Goal: Transaction & Acquisition: Obtain resource

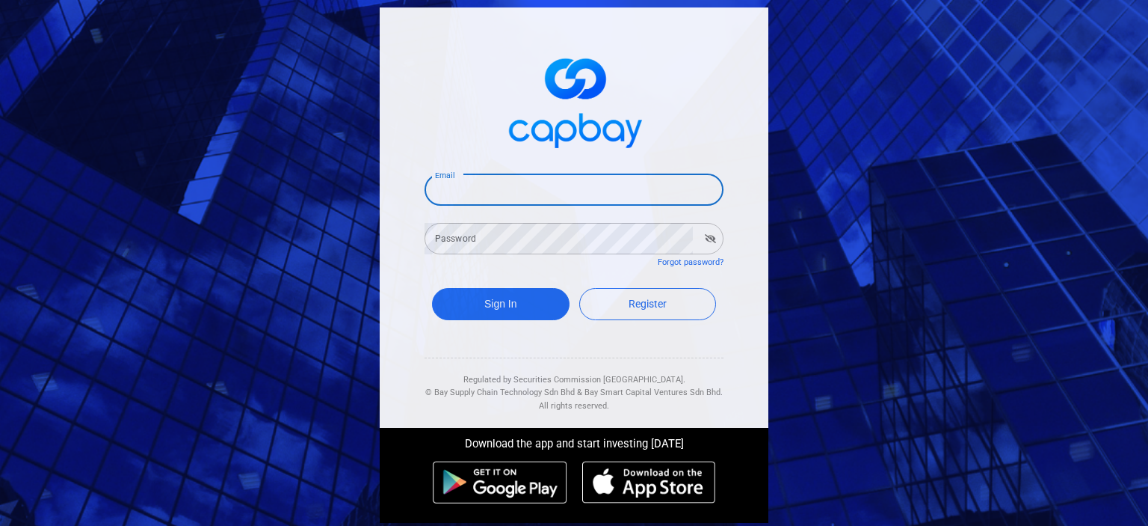
click at [517, 185] on input "Email" at bounding box center [574, 189] width 299 height 31
type input "kenghing06@gmail.com"
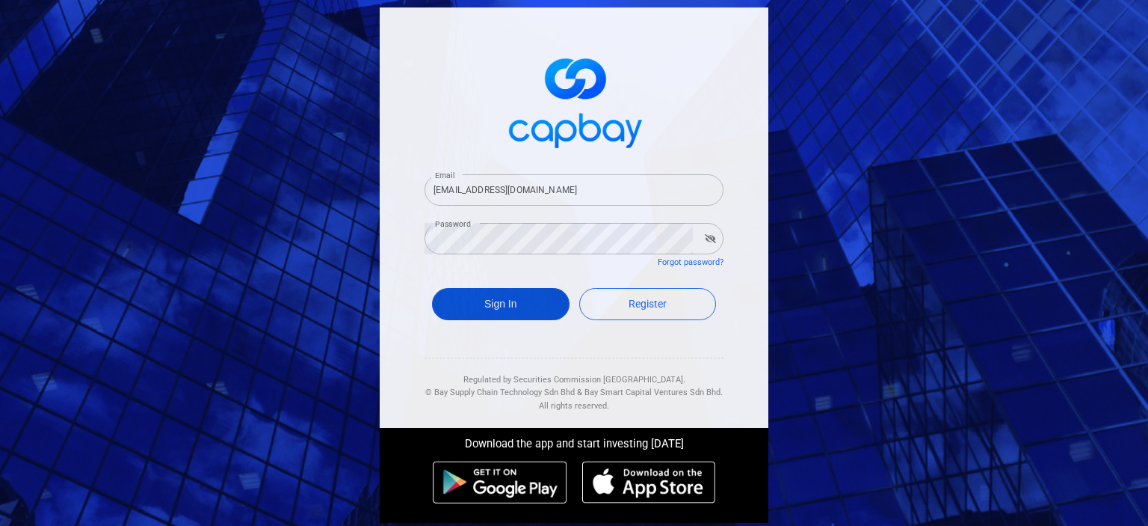
click at [478, 309] on button "Sign In" at bounding box center [501, 304] width 138 height 32
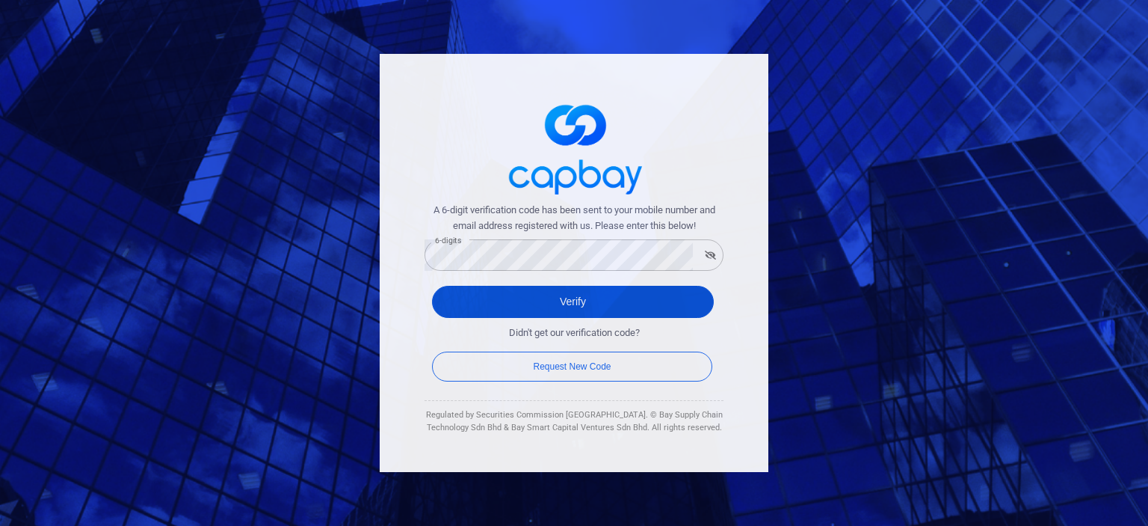
click at [462, 304] on button "Verify" at bounding box center [573, 302] width 282 height 32
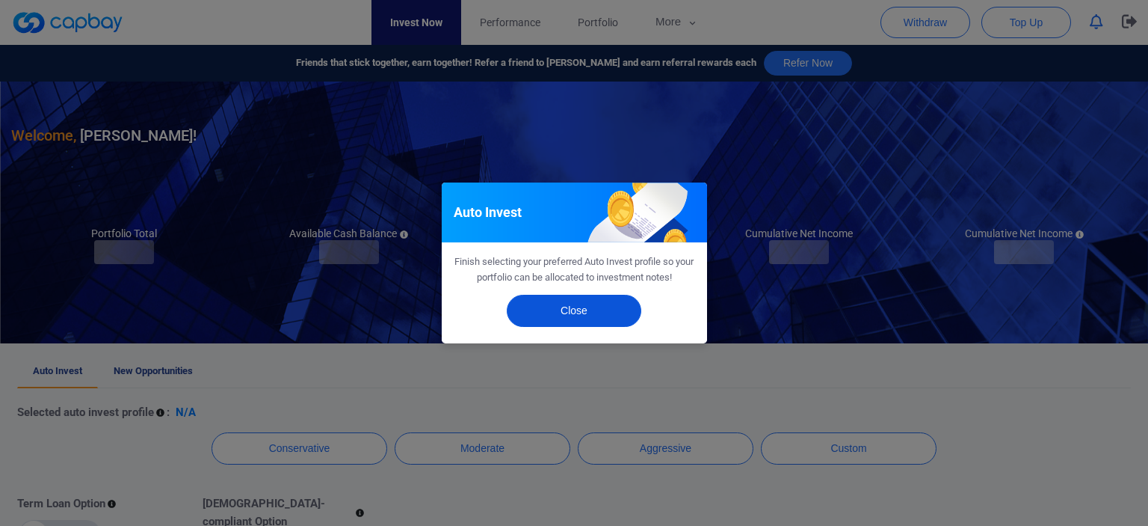
click at [590, 307] on button "Close" at bounding box center [574, 311] width 135 height 32
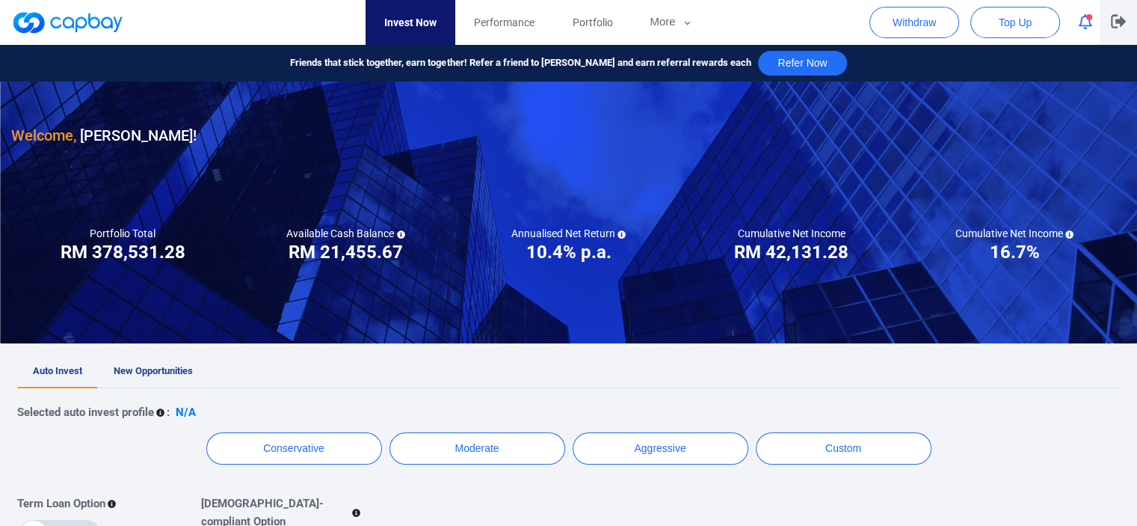
click at [1119, 22] on icon "button" at bounding box center [1118, 21] width 15 height 13
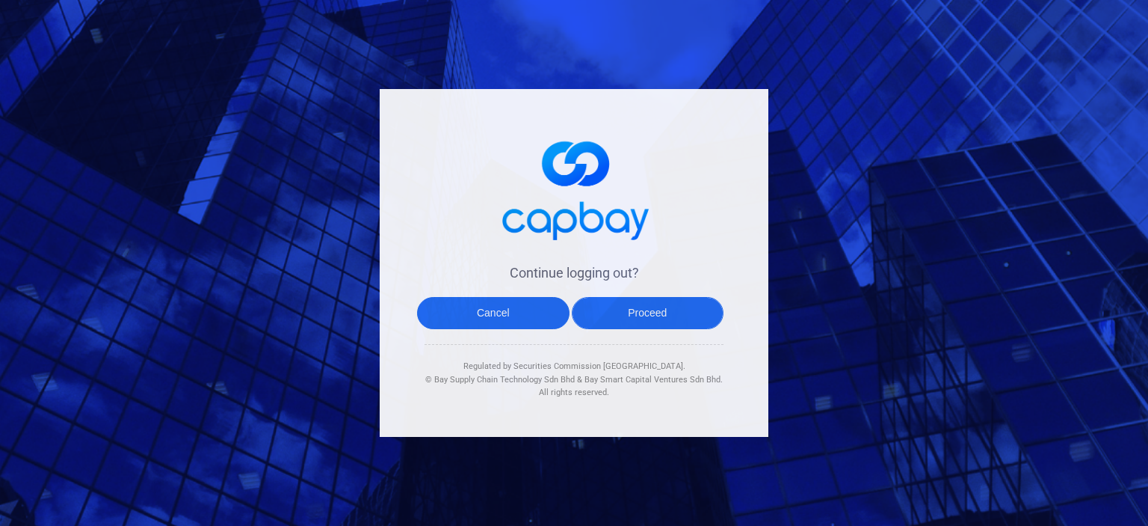
click at [661, 310] on button "Proceed" at bounding box center [648, 313] width 152 height 32
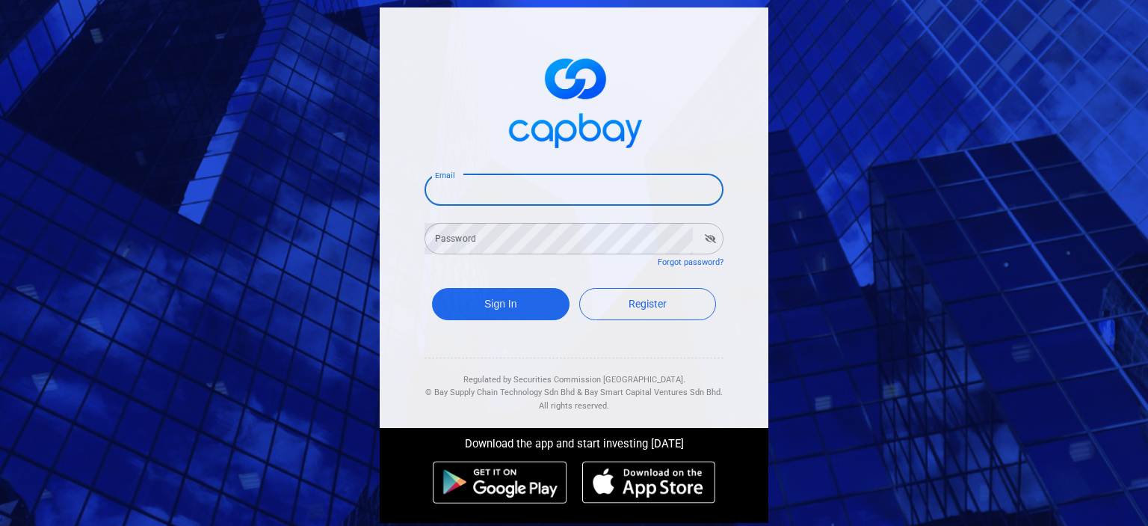
click at [490, 188] on input "Email" at bounding box center [574, 189] width 299 height 31
type input "kenghing06@gmail.com"
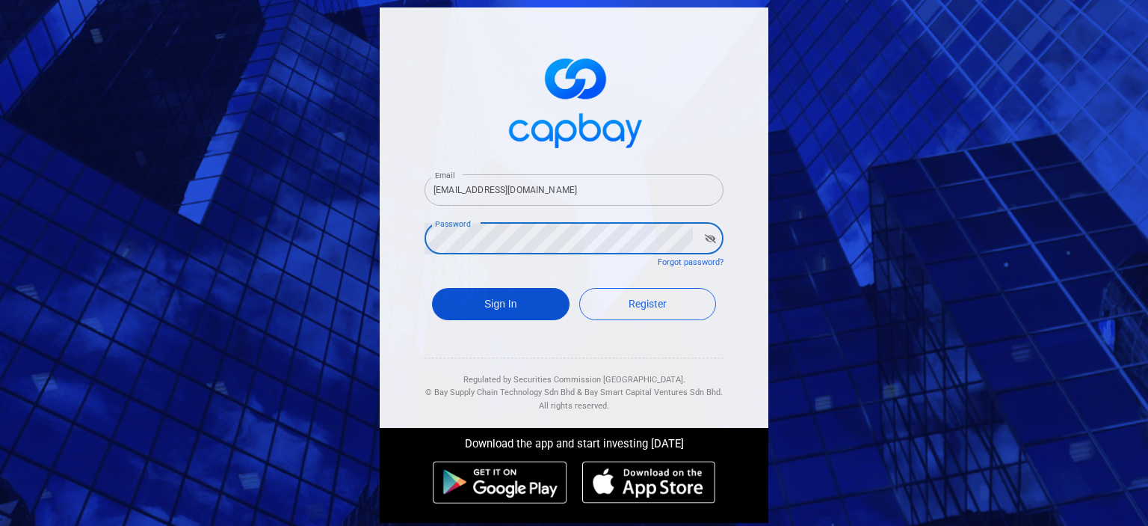
click at [488, 308] on button "Sign In" at bounding box center [501, 304] width 138 height 32
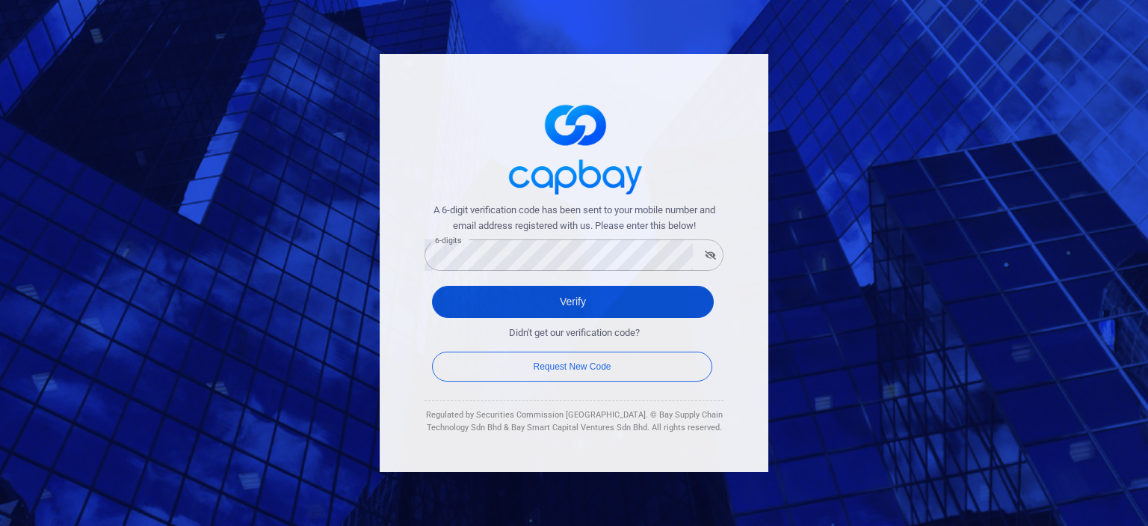
click at [458, 303] on button "Verify" at bounding box center [573, 302] width 282 height 32
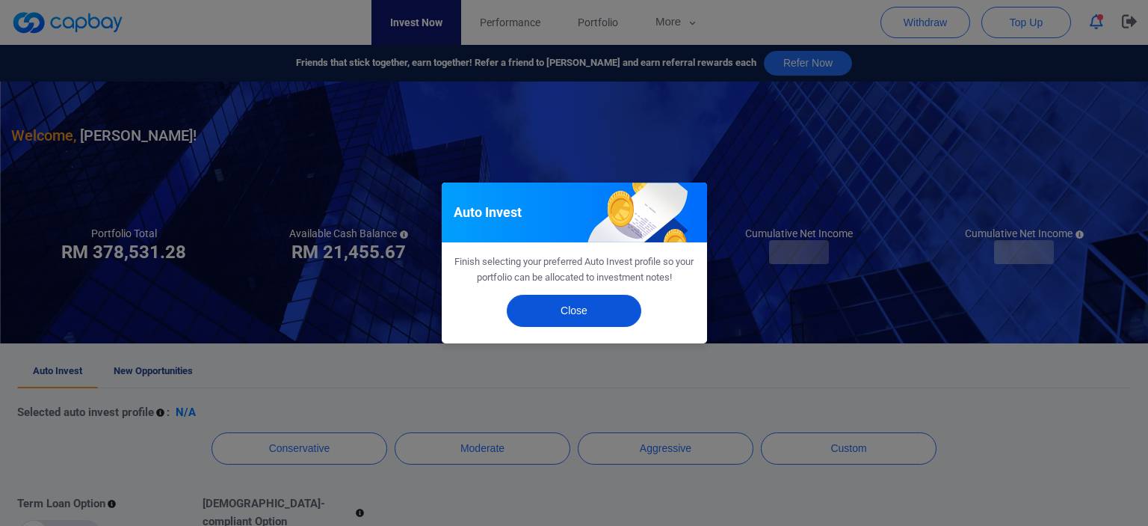
click at [582, 312] on button "Close" at bounding box center [574, 311] width 135 height 32
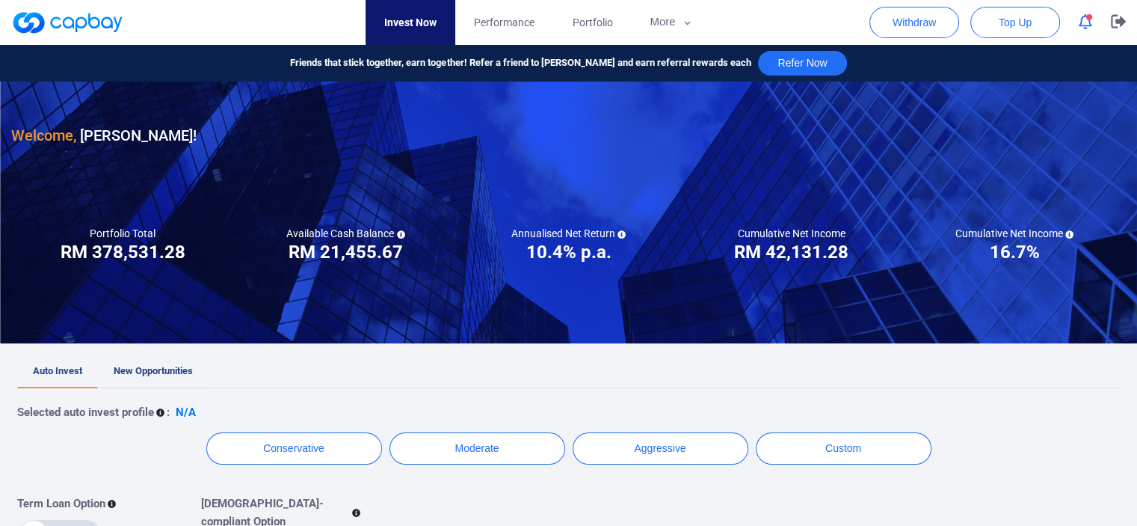
click at [173, 374] on span "New Opportunities" at bounding box center [153, 370] width 79 height 11
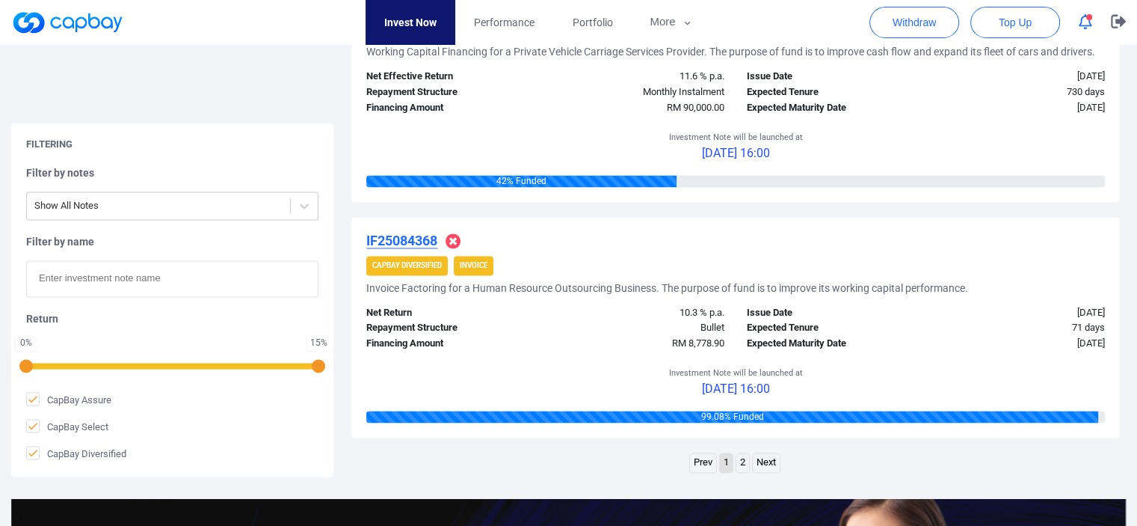
scroll to position [2467, 0]
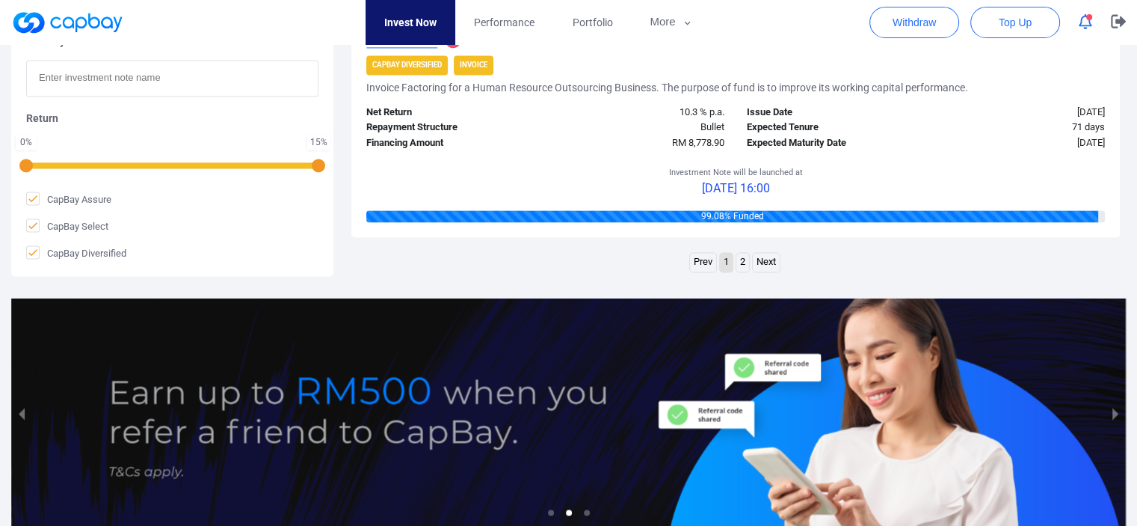
click at [764, 261] on link "Next" at bounding box center [766, 262] width 27 height 19
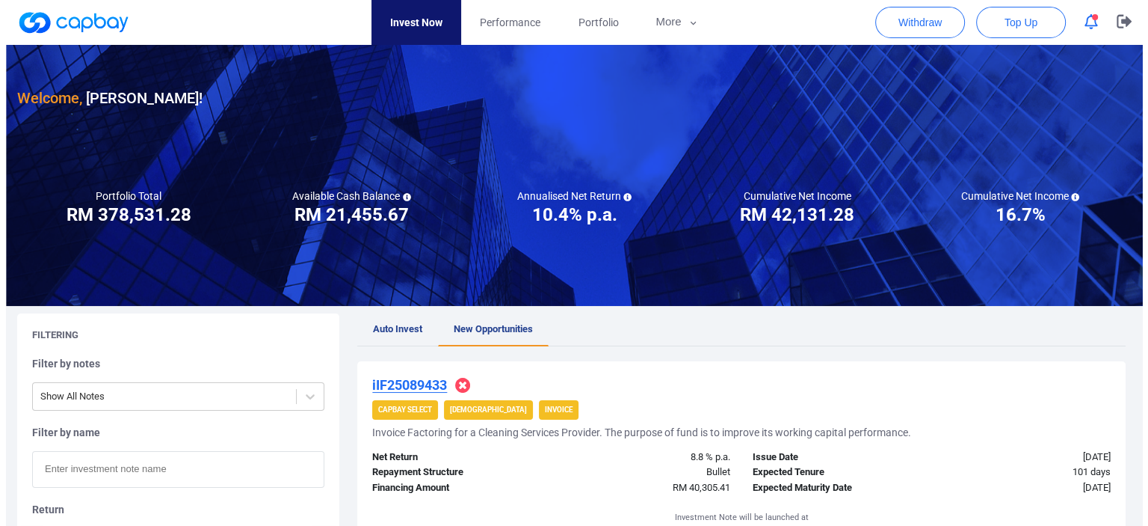
scroll to position [0, 0]
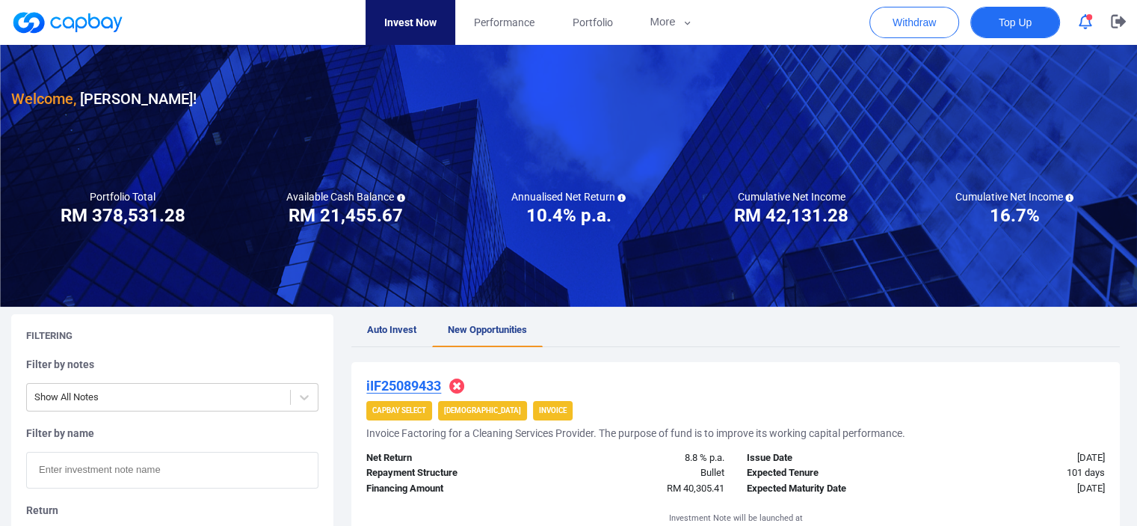
click at [1015, 21] on span "Top Up" at bounding box center [1015, 22] width 33 height 15
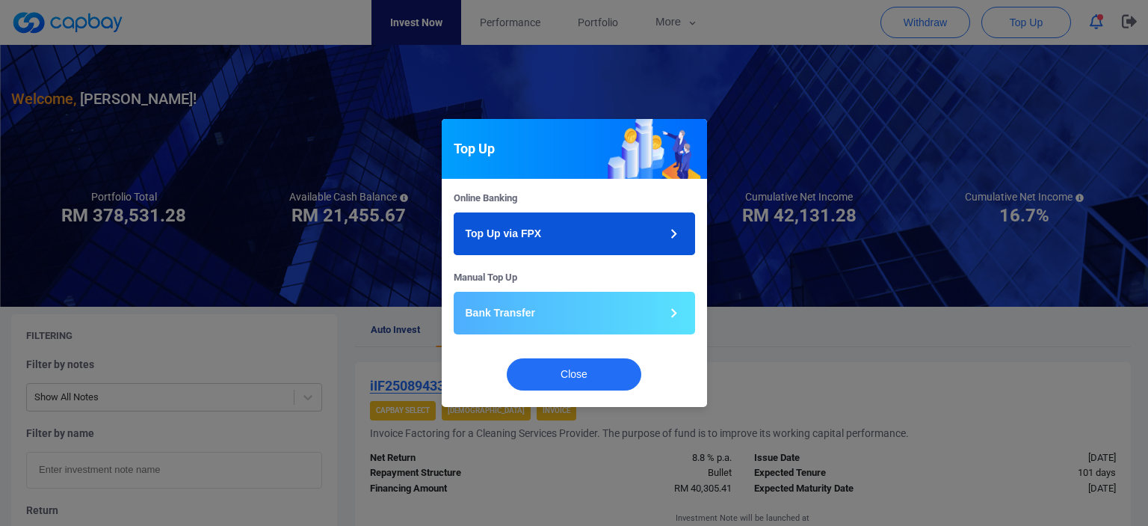
click at [668, 232] on icon "button" at bounding box center [674, 233] width 19 height 19
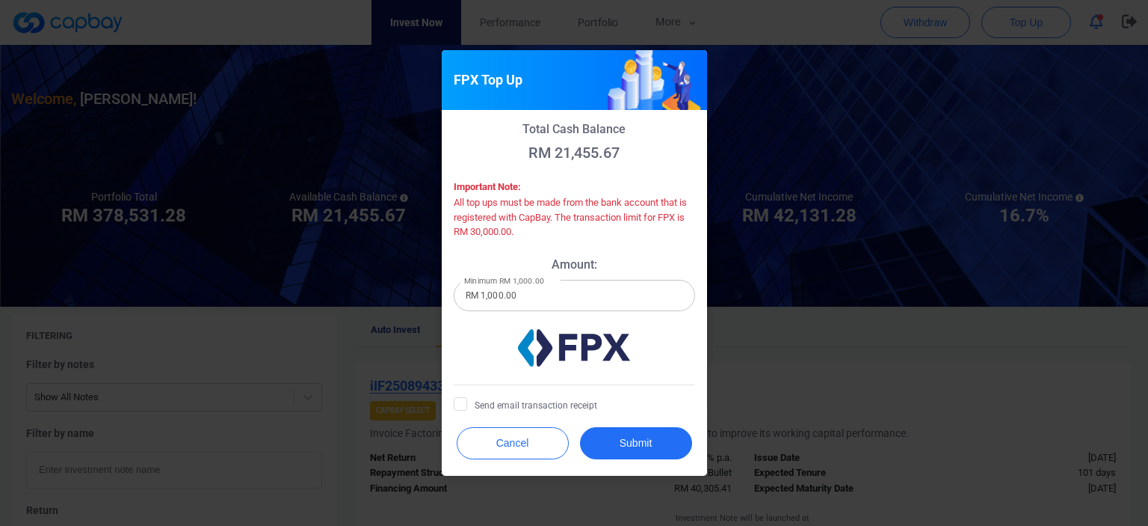
click at [634, 263] on p "Amount:" at bounding box center [574, 264] width 241 height 14
click at [521, 446] on button "Cancel" at bounding box center [513, 443] width 112 height 32
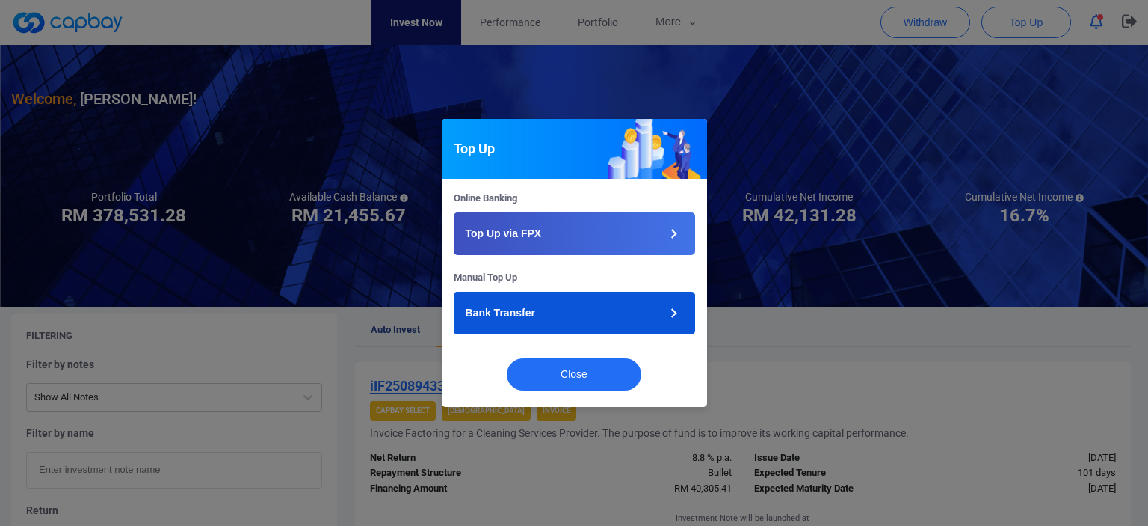
click at [511, 315] on p "Bank Transfer" at bounding box center [501, 313] width 70 height 16
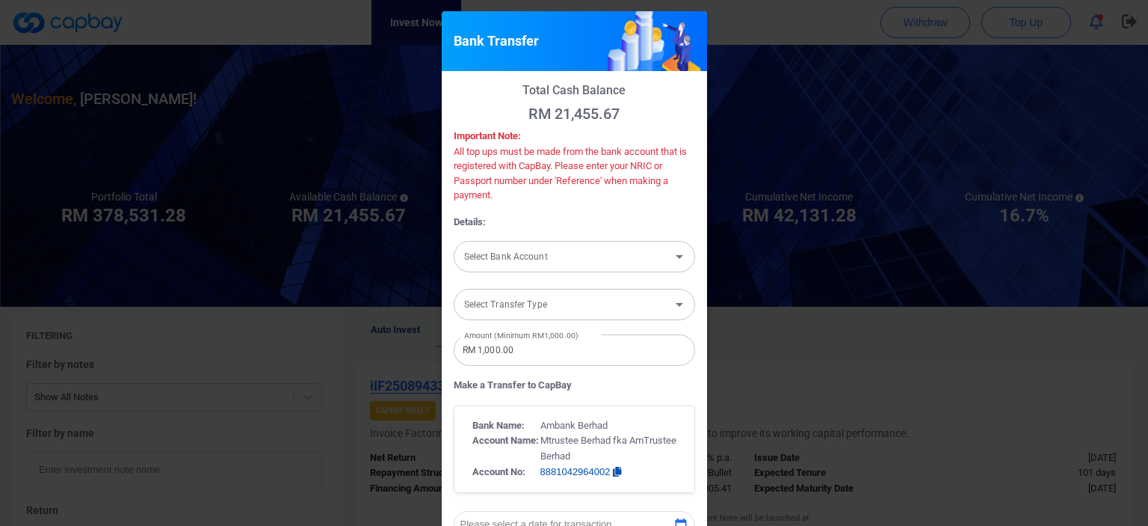
click at [532, 252] on div "Select Bank Account Select Bank Account" at bounding box center [574, 255] width 241 height 34
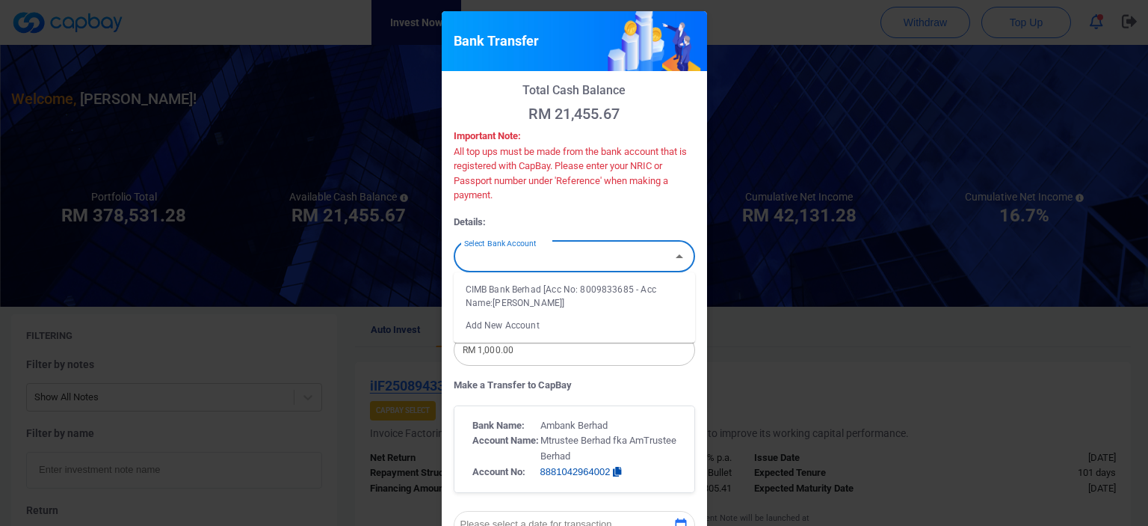
click at [523, 294] on li "CIMB Bank Berhad [Acc No: 8009833685 - Acc Name:Chan Keng Hing]" at bounding box center [574, 296] width 241 height 36
type input "CIMB Bank Berhad [Acc No: 8009833685 - Acc Name:Chan Keng Hing]"
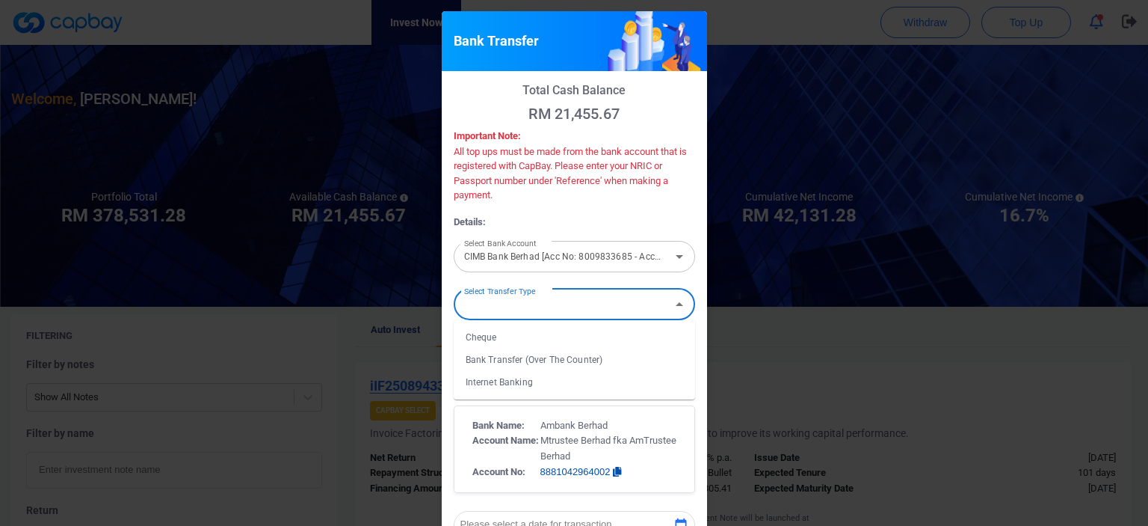
click at [517, 305] on div "Select Transfer Type Select Transfer Type" at bounding box center [574, 303] width 241 height 34
click at [505, 385] on li "Internet Banking" at bounding box center [574, 382] width 241 height 22
type input "Internet Banking"
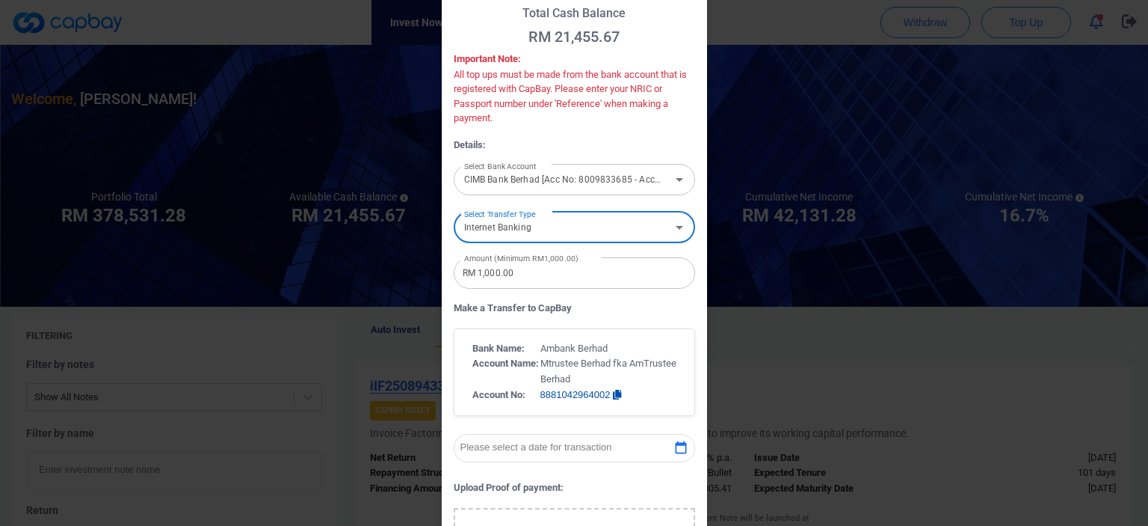
scroll to position [75, 0]
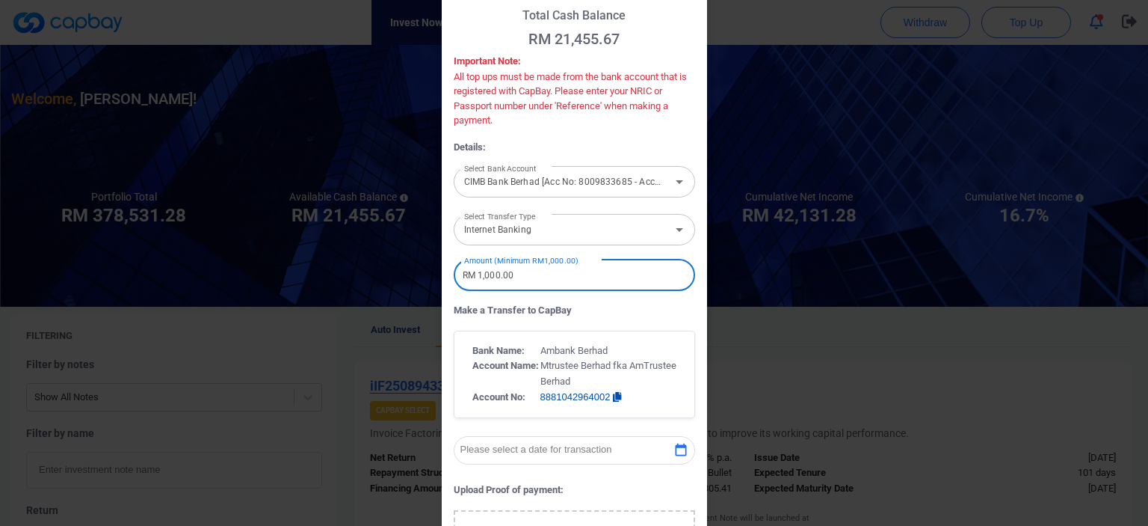
drag, startPoint x: 535, startPoint y: 274, endPoint x: 428, endPoint y: 278, distance: 107.7
click at [428, 278] on div "Bank Transfer Total Cash Balance RM 21,455.67 Important Note: All top ups must …" at bounding box center [574, 263] width 1148 height 526
type input "RM 18,600"
click at [657, 327] on form "Select Bank Account CIMB Bank Berhad [Acc No: 8009833685 - Acc Name:Chan Keng H…" at bounding box center [574, 437] width 241 height 553
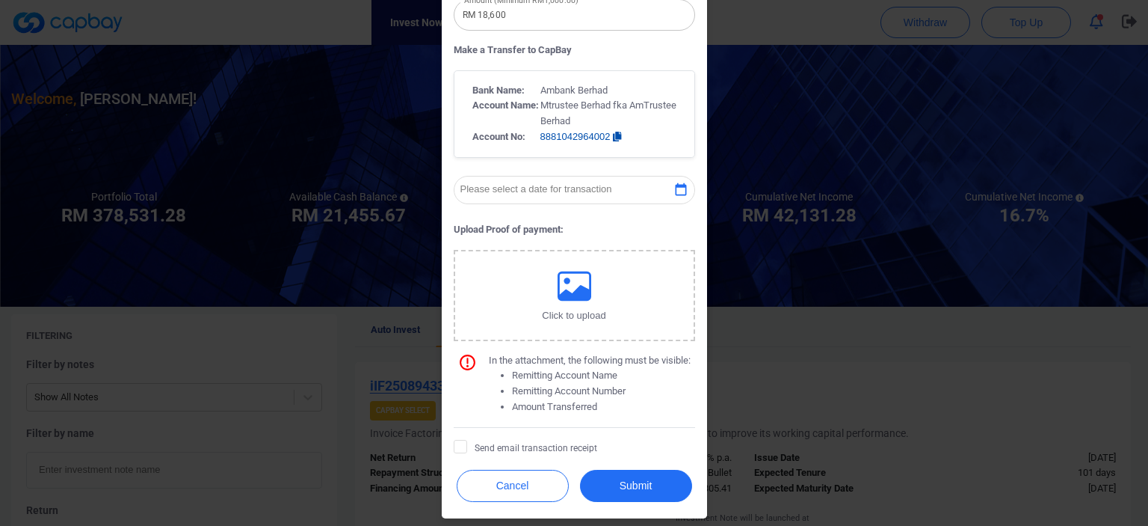
scroll to position [336, 0]
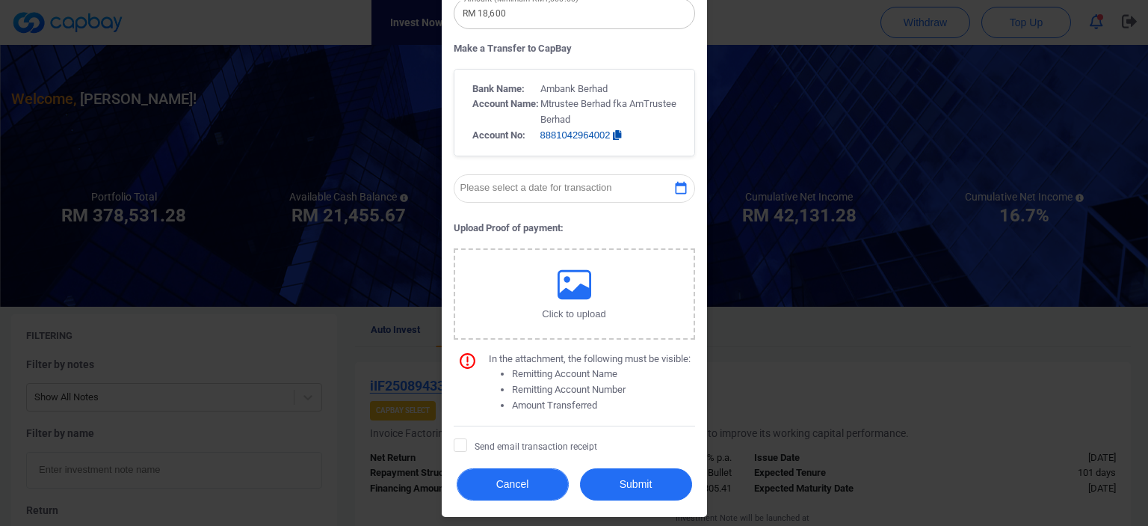
click at [496, 481] on button "Cancel" at bounding box center [513, 484] width 112 height 32
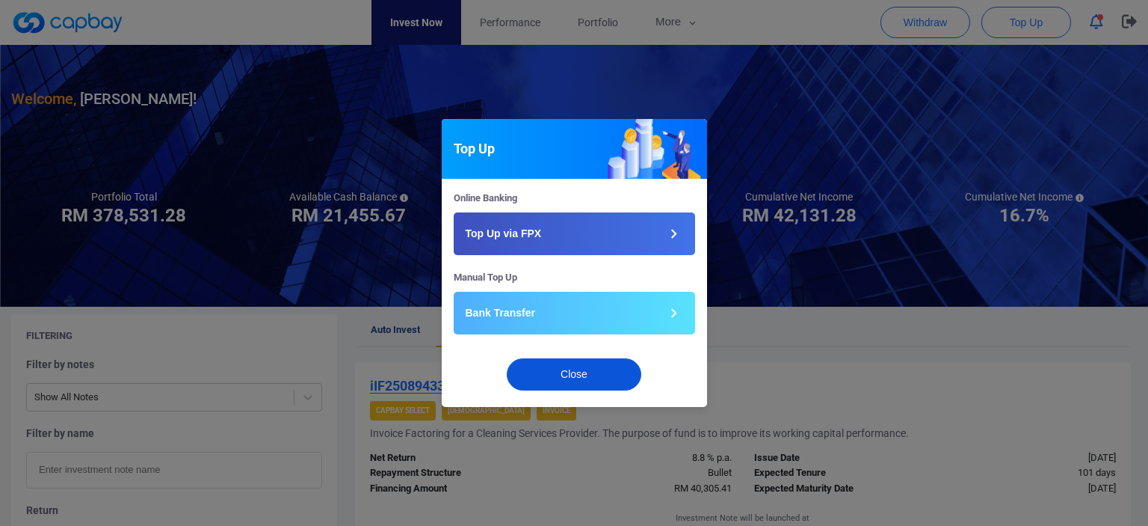
click at [582, 382] on button "Close" at bounding box center [574, 374] width 135 height 32
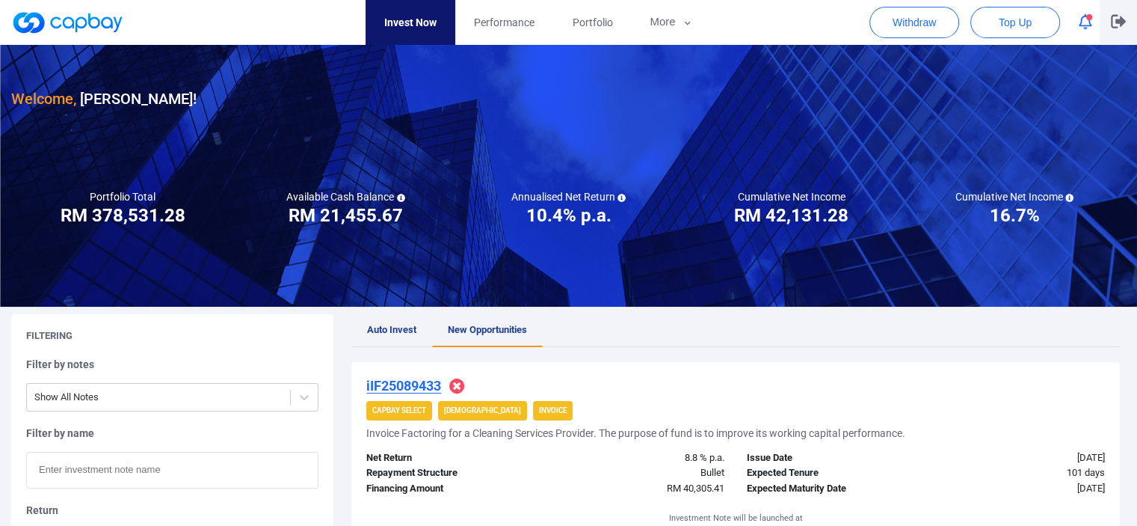
click at [1115, 20] on icon "button" at bounding box center [1118, 21] width 15 height 13
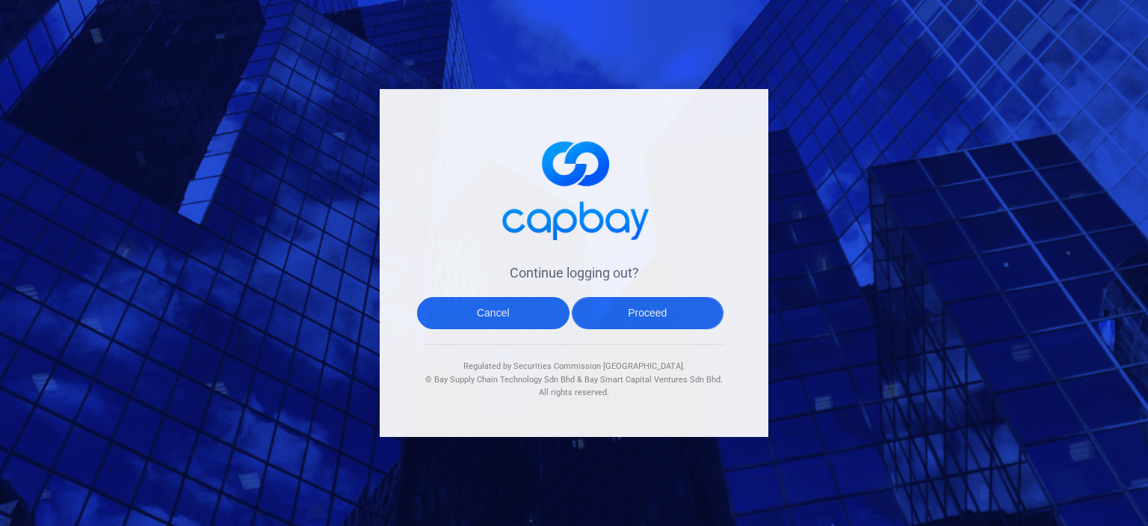
click at [624, 324] on button "Proceed" at bounding box center [648, 313] width 152 height 32
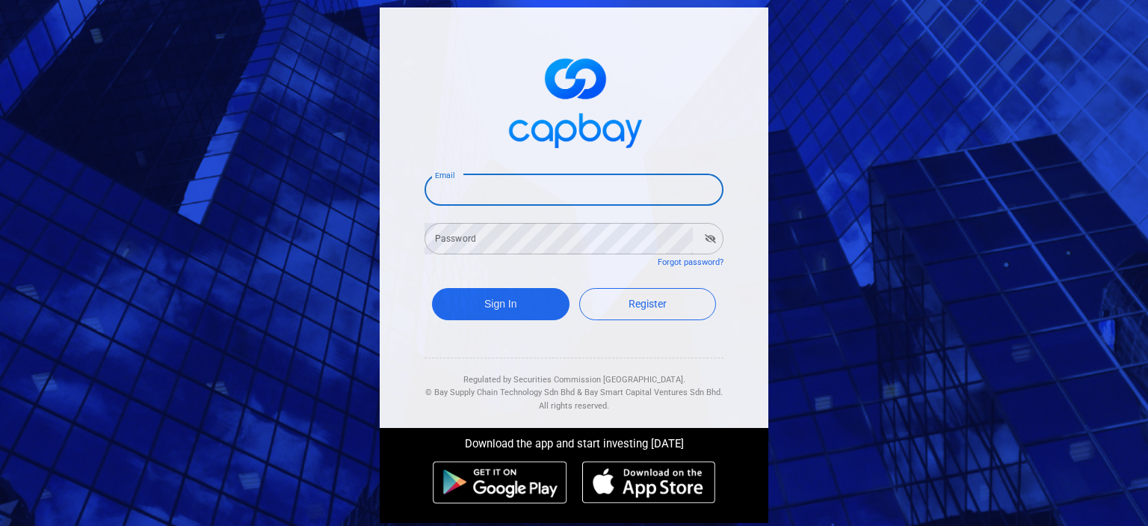
click at [492, 191] on input "Email" at bounding box center [574, 189] width 299 height 31
type input "kenghing06@gmail.com"
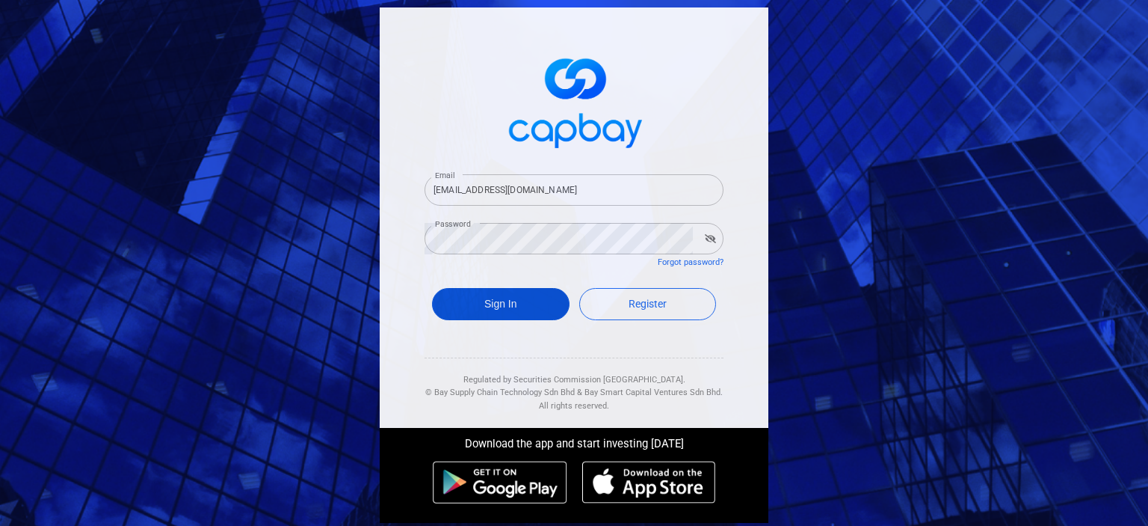
click at [463, 303] on button "Sign In" at bounding box center [501, 304] width 138 height 32
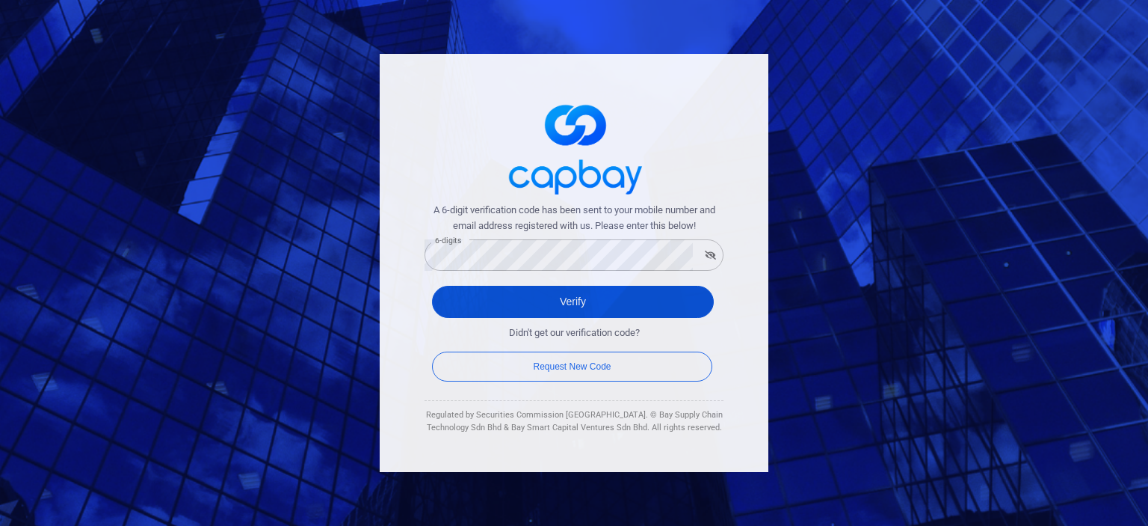
click at [472, 303] on button "Verify" at bounding box center [573, 302] width 282 height 32
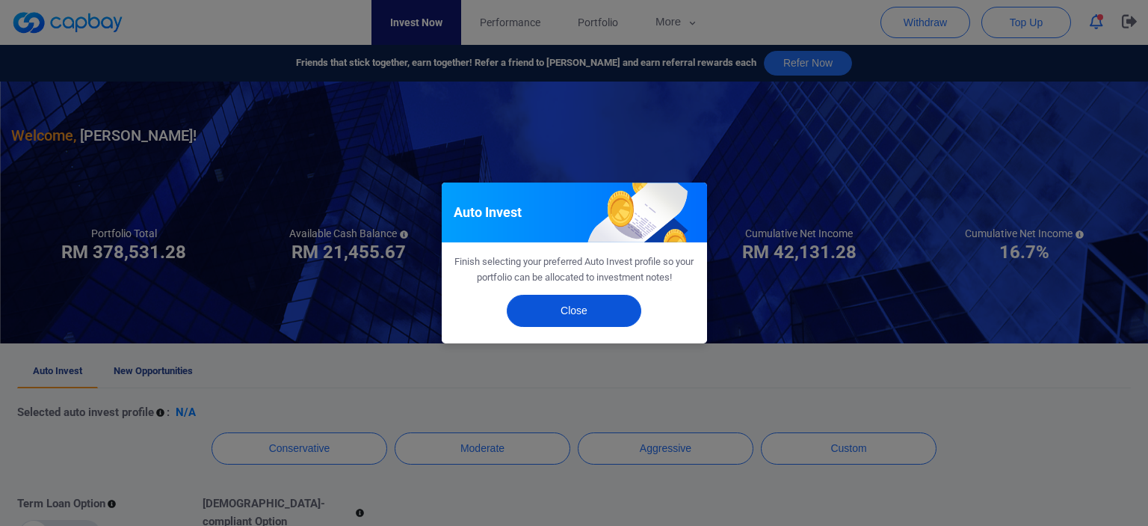
click at [590, 316] on button "Close" at bounding box center [574, 311] width 135 height 32
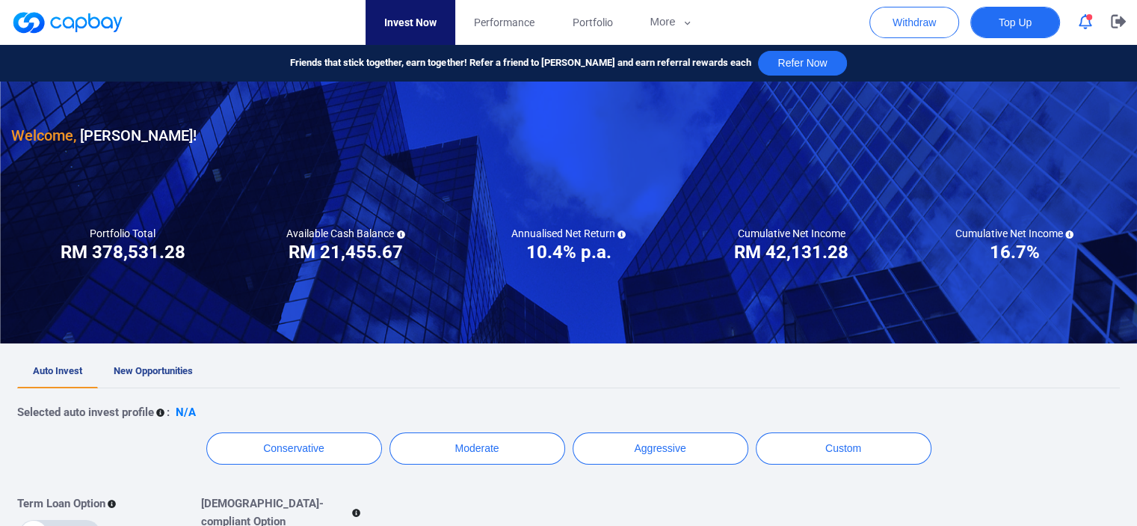
click at [1024, 22] on span "Top Up" at bounding box center [1015, 22] width 33 height 15
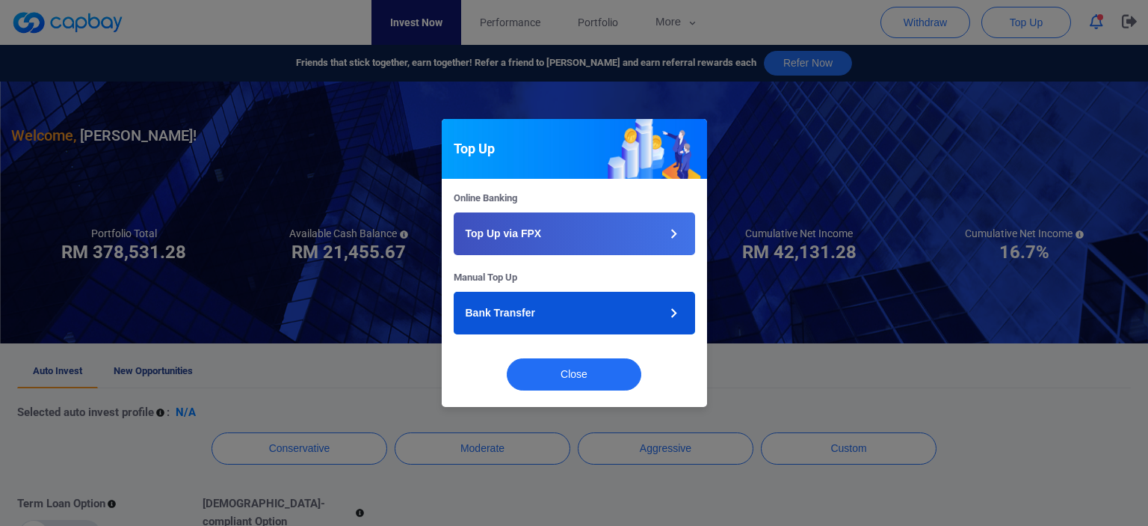
click at [585, 322] on button "Bank Transfer" at bounding box center [574, 313] width 241 height 43
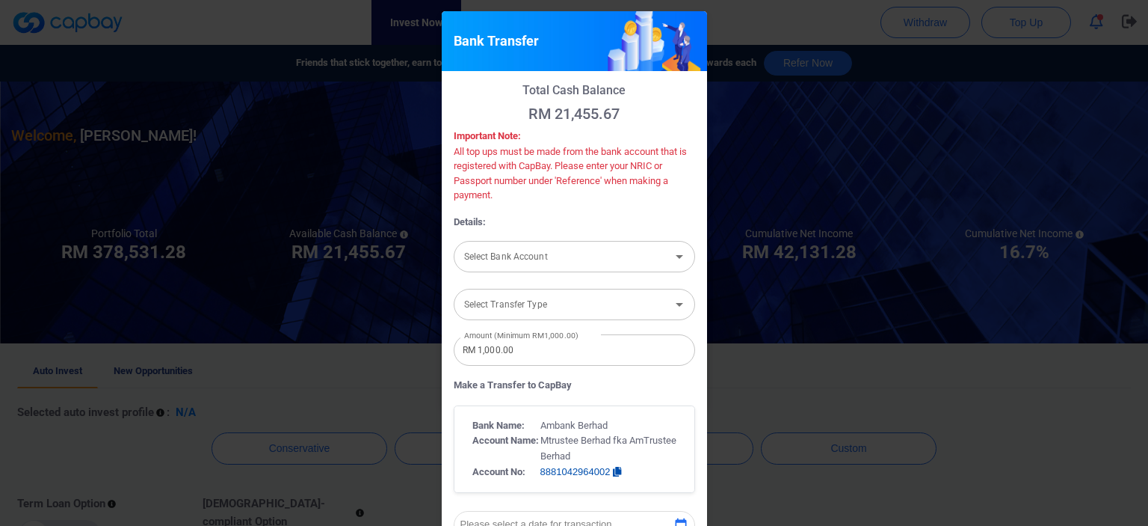
click at [540, 259] on div "Select Bank Account Select Bank Account" at bounding box center [574, 255] width 241 height 34
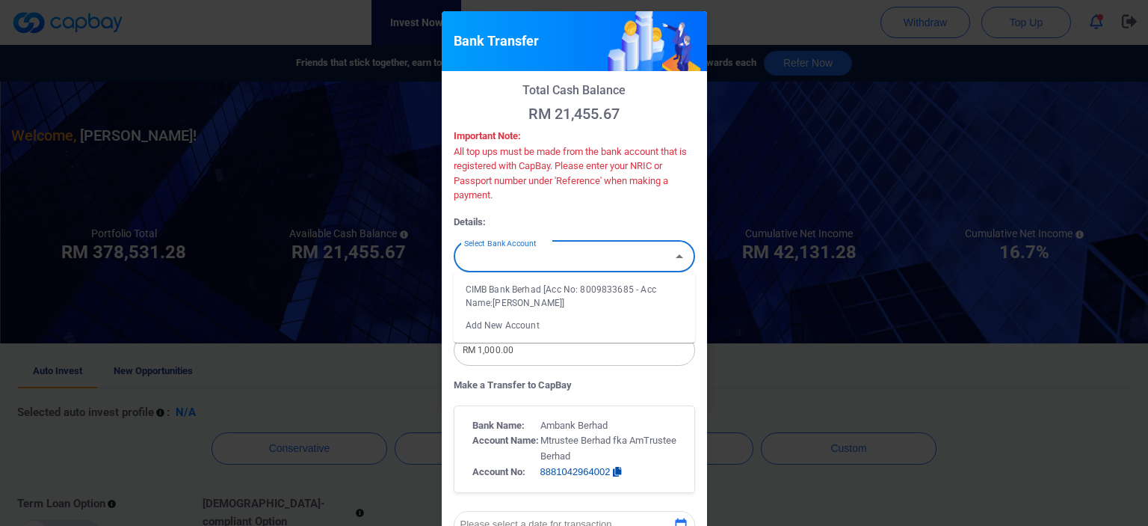
click at [528, 295] on li "CIMB Bank Berhad [Acc No: 8009833685 - Acc Name:Chan Keng Hing]" at bounding box center [574, 296] width 241 height 36
type input "CIMB Bank Berhad [Acc No: 8009833685 - Acc Name:Chan Keng Hing]"
click at [517, 306] on div "Select Transfer Type Select Transfer Type" at bounding box center [574, 303] width 241 height 34
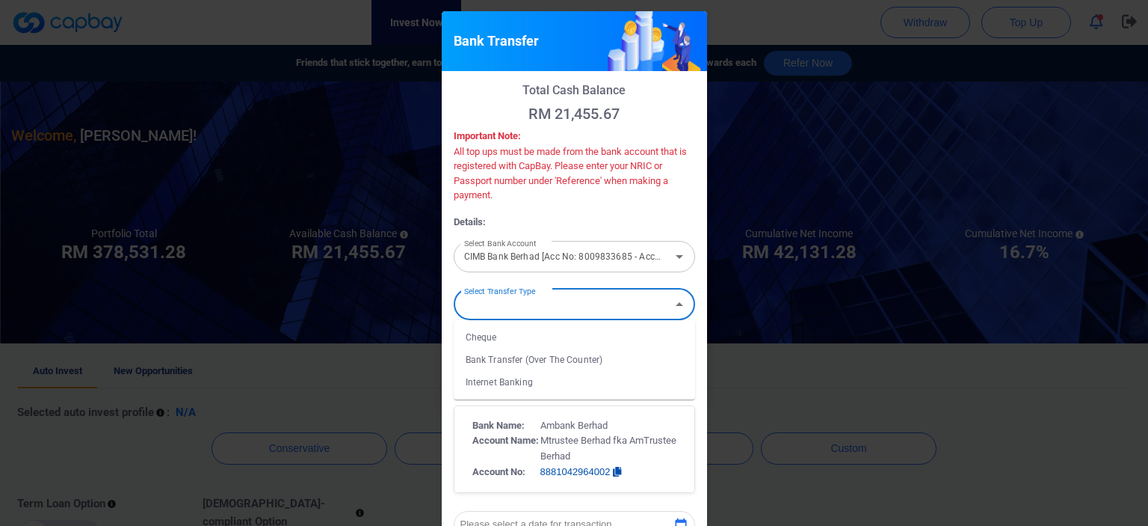
click at [486, 383] on li "Internet Banking" at bounding box center [574, 382] width 241 height 22
type input "Internet Banking"
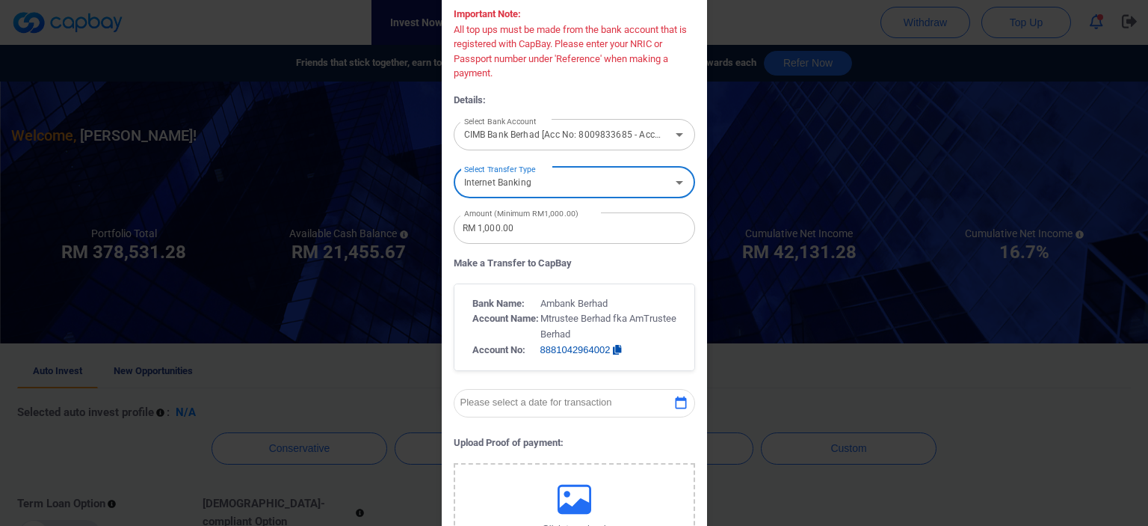
scroll to position [224, 0]
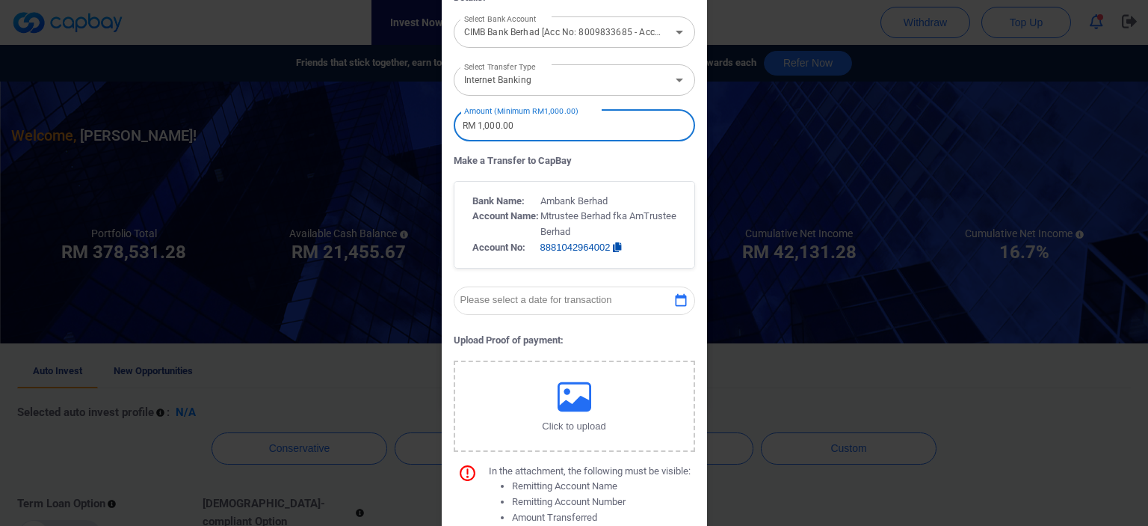
drag, startPoint x: 520, startPoint y: 130, endPoint x: 431, endPoint y: 120, distance: 90.3
click at [431, 120] on div "Bank Transfer Total Cash Balance RM 21,455.67 Important Note: All top ups must …" at bounding box center [574, 263] width 1148 height 526
type input "RM 18,600"
click at [514, 301] on p "Please select a date for transaction" at bounding box center [536, 300] width 152 height 11
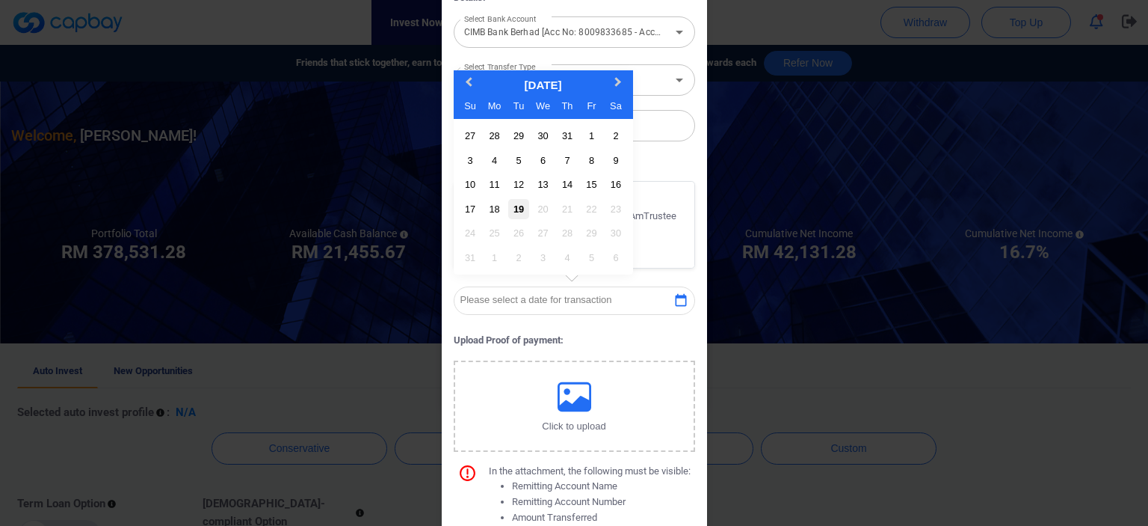
click at [511, 206] on div "19" at bounding box center [518, 209] width 20 height 20
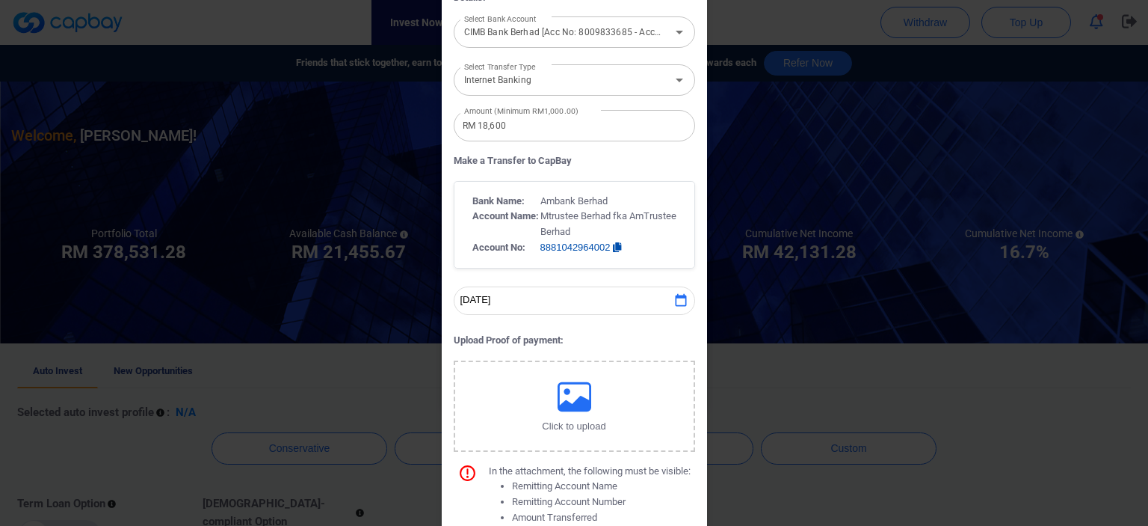
click at [573, 404] on icon "button" at bounding box center [575, 395] width 34 height 29
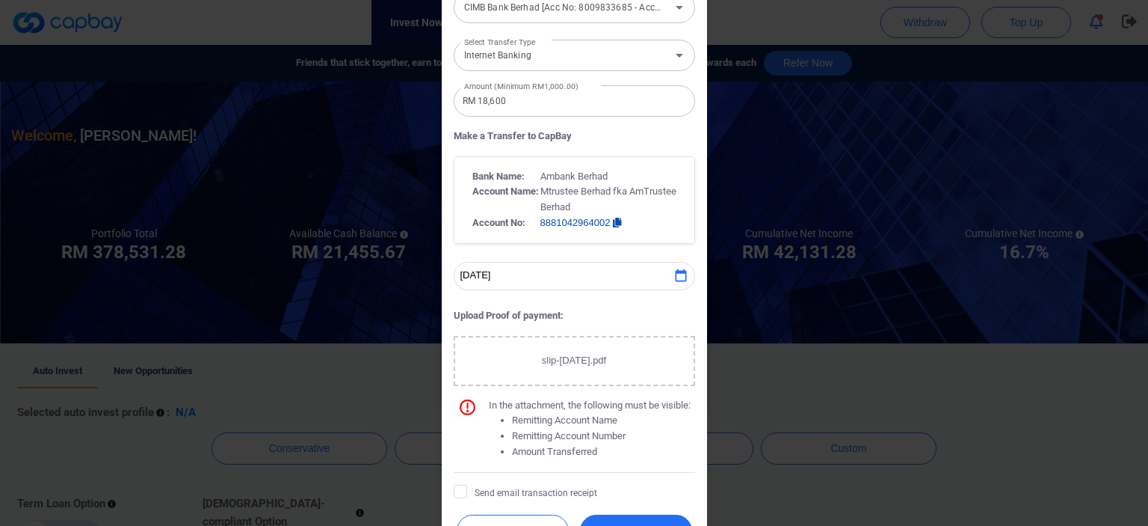
scroll to position [295, 0]
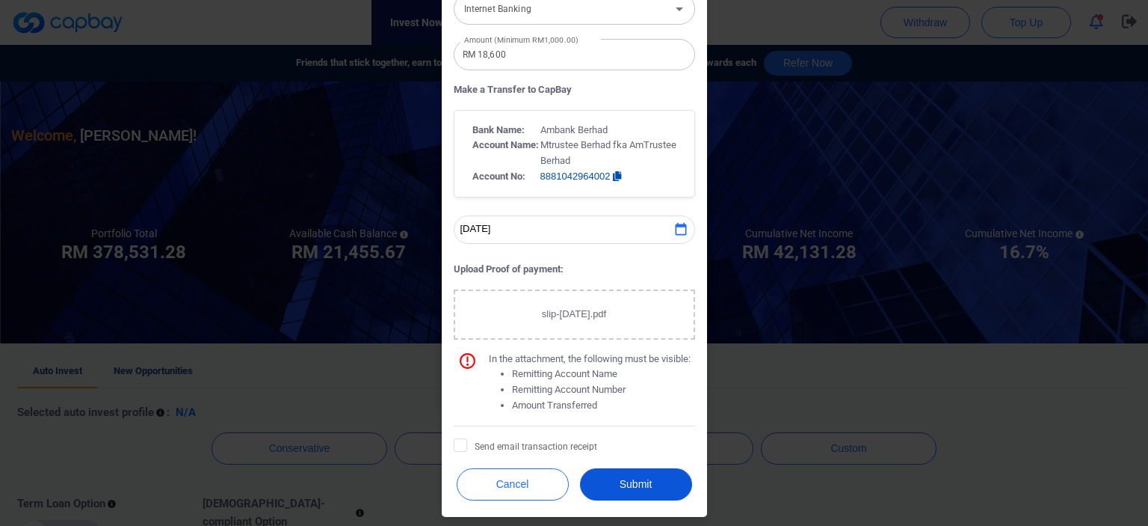
click at [639, 484] on button "Submit" at bounding box center [636, 484] width 112 height 32
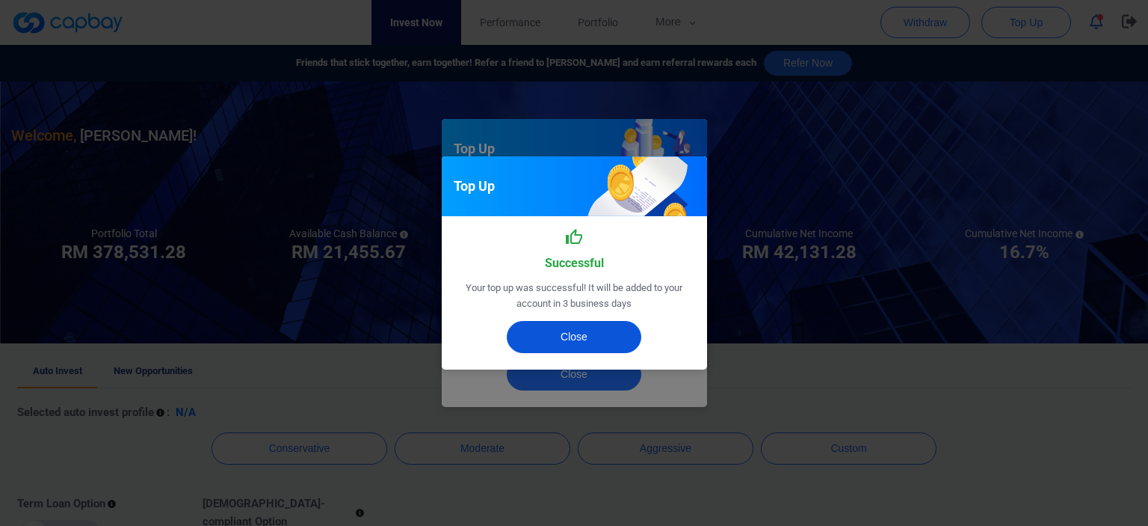
click at [581, 342] on button "Close" at bounding box center [574, 337] width 135 height 32
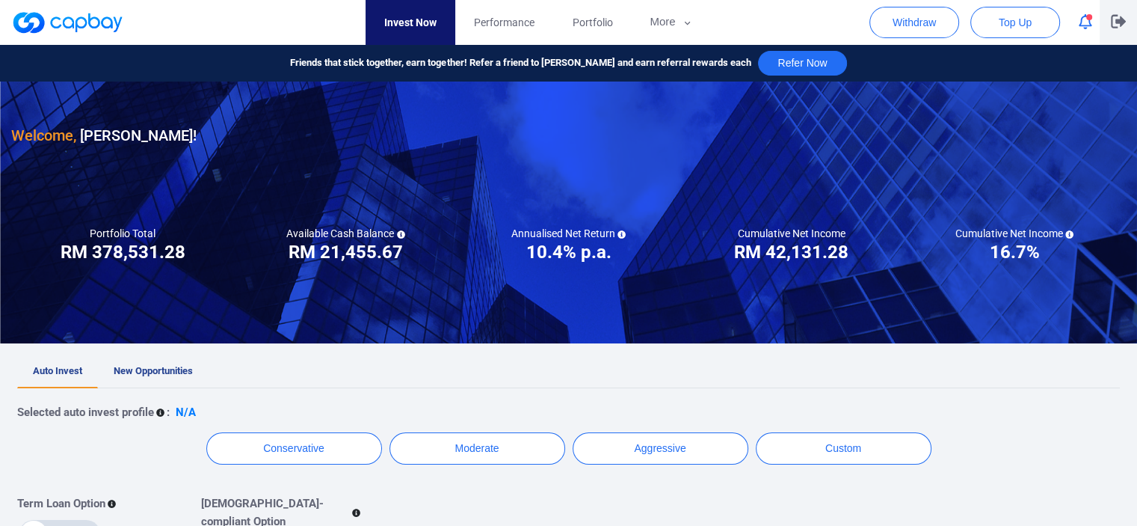
click at [1117, 19] on icon "button" at bounding box center [1118, 21] width 15 height 14
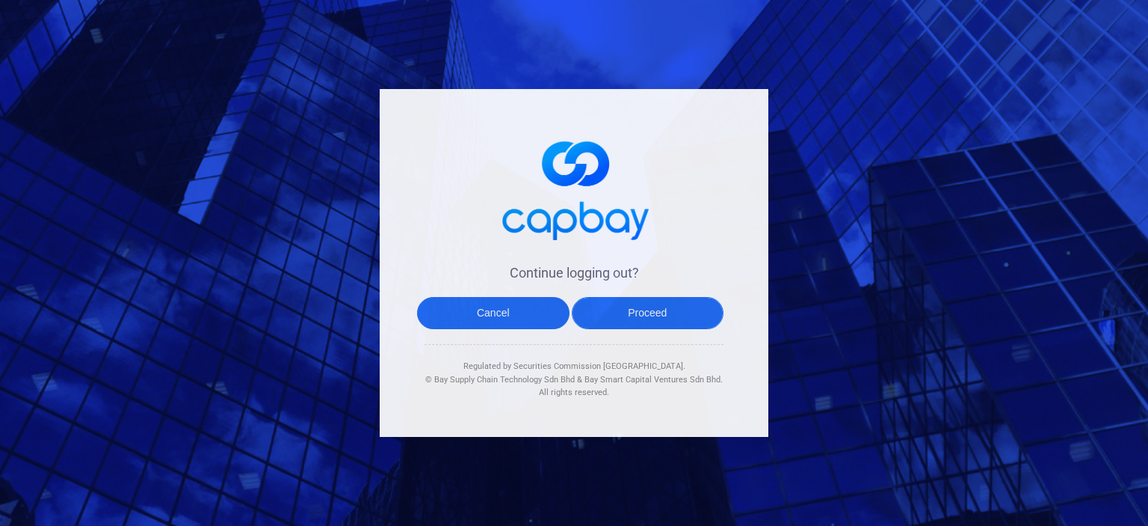
click at [644, 313] on button "Proceed" at bounding box center [648, 313] width 152 height 32
